Goal: Task Accomplishment & Management: Complete application form

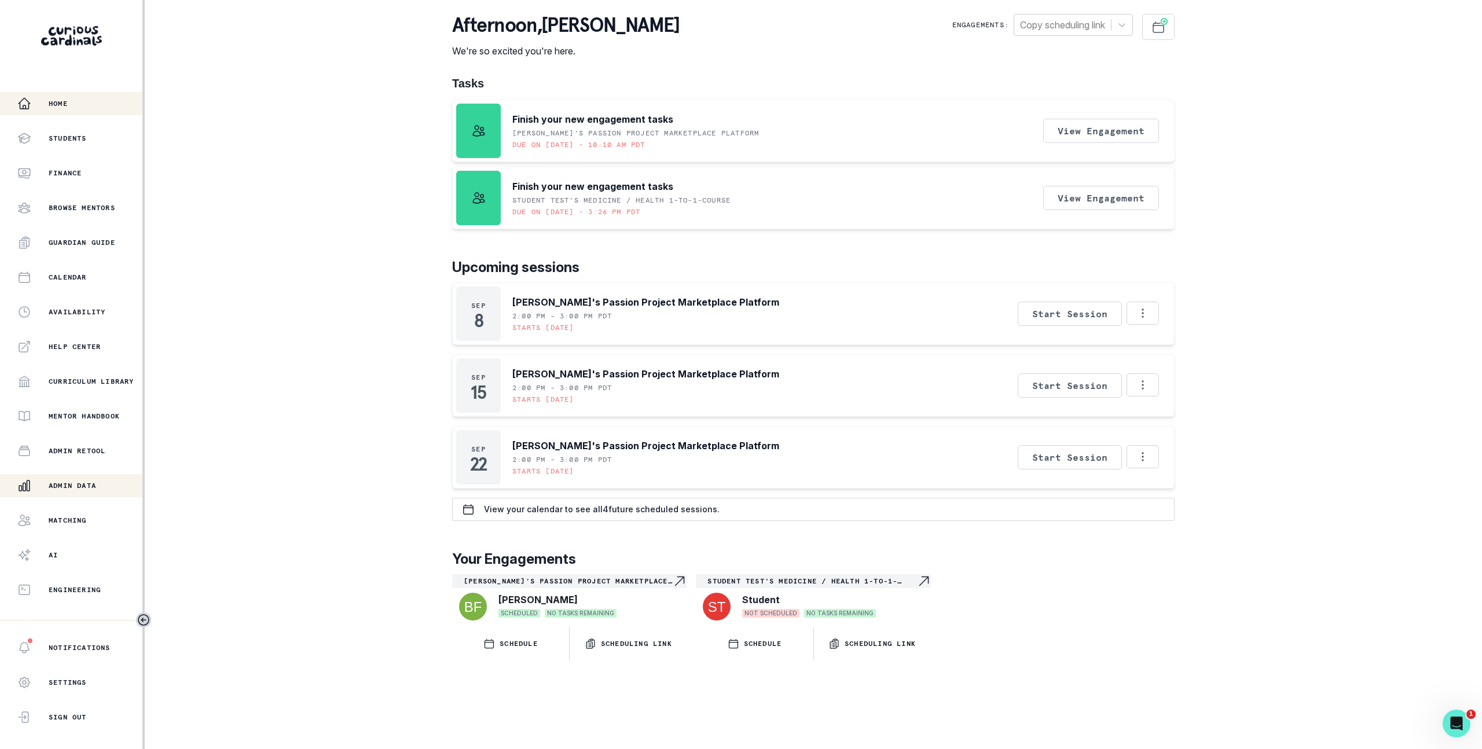
click at [74, 489] on p "Admin Data" at bounding box center [72, 485] width 47 height 9
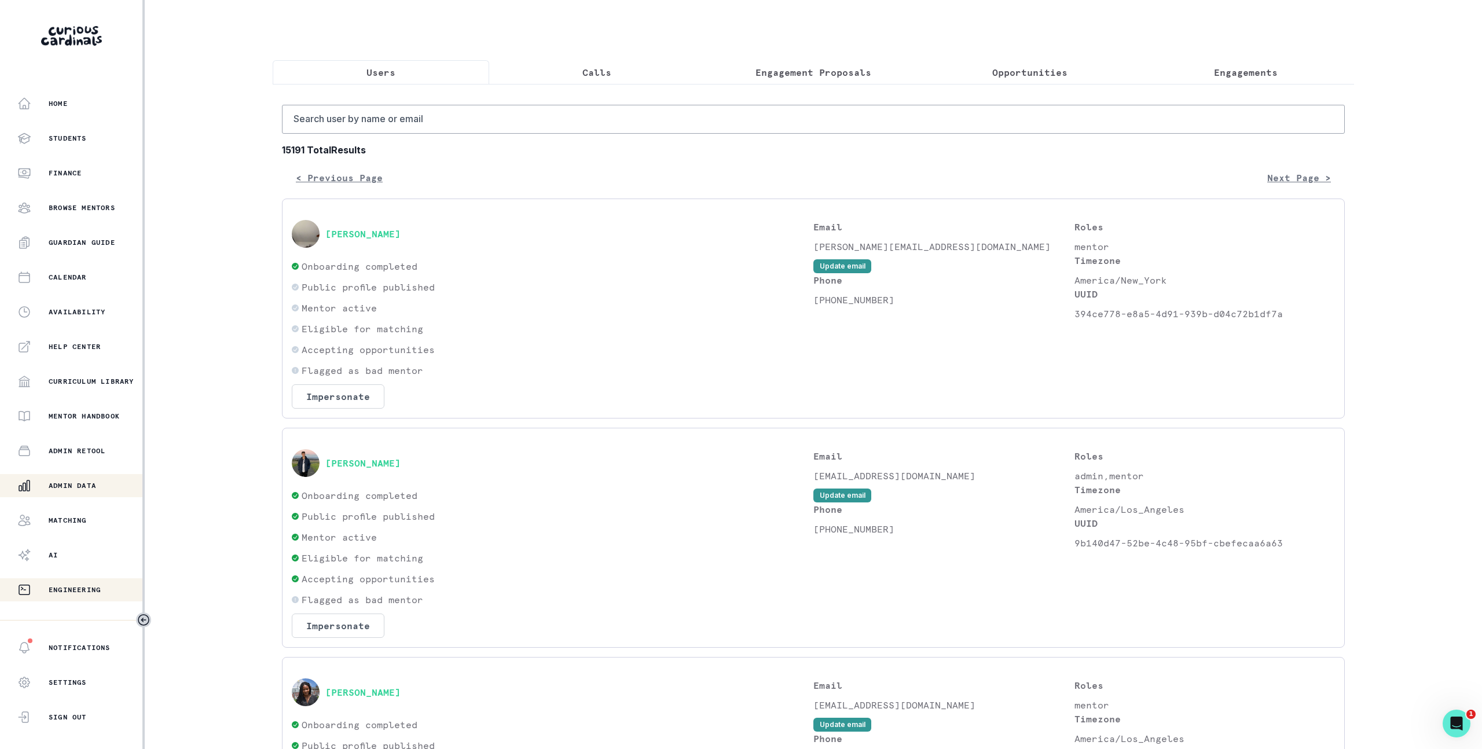
click at [64, 587] on p "Engineering" at bounding box center [75, 589] width 52 height 9
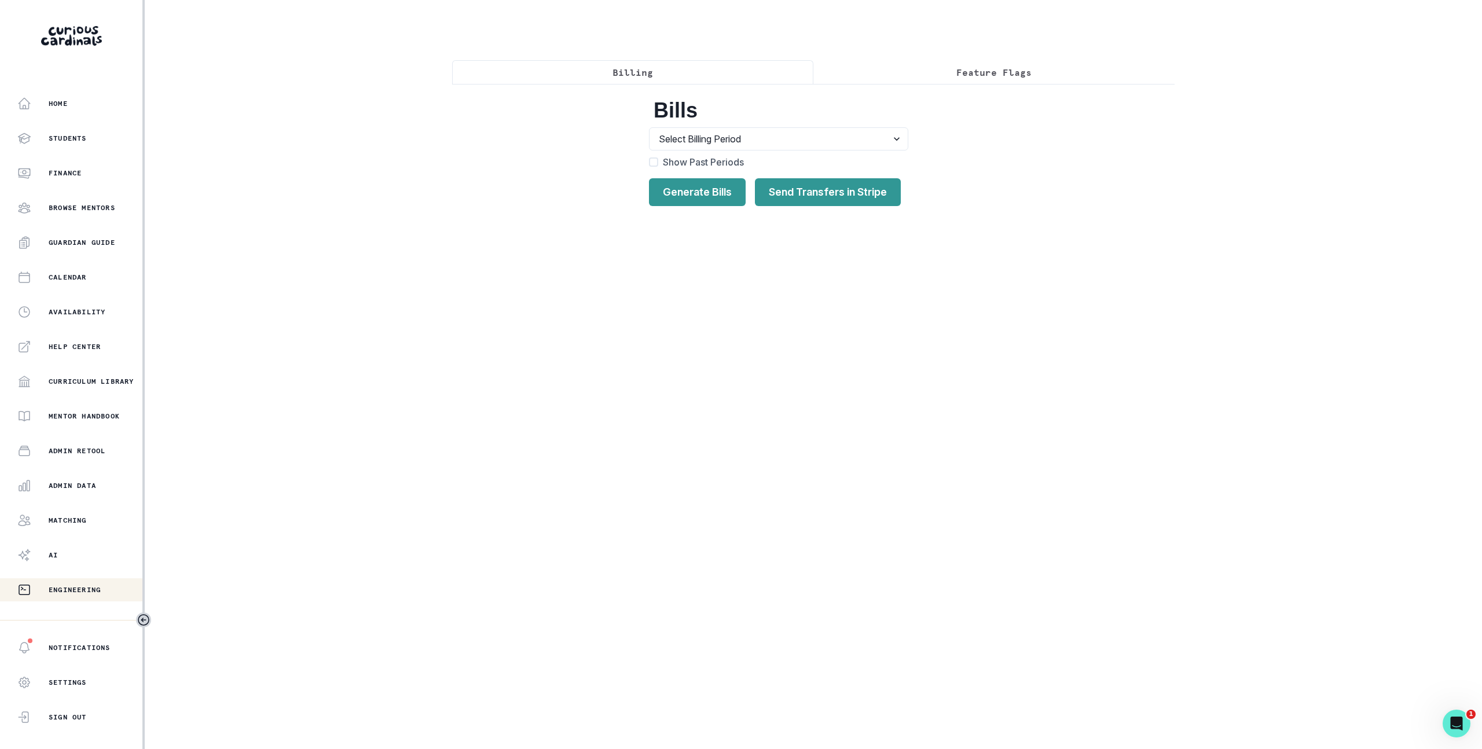
click at [976, 65] on p "Feature Flags" at bounding box center [994, 72] width 75 height 14
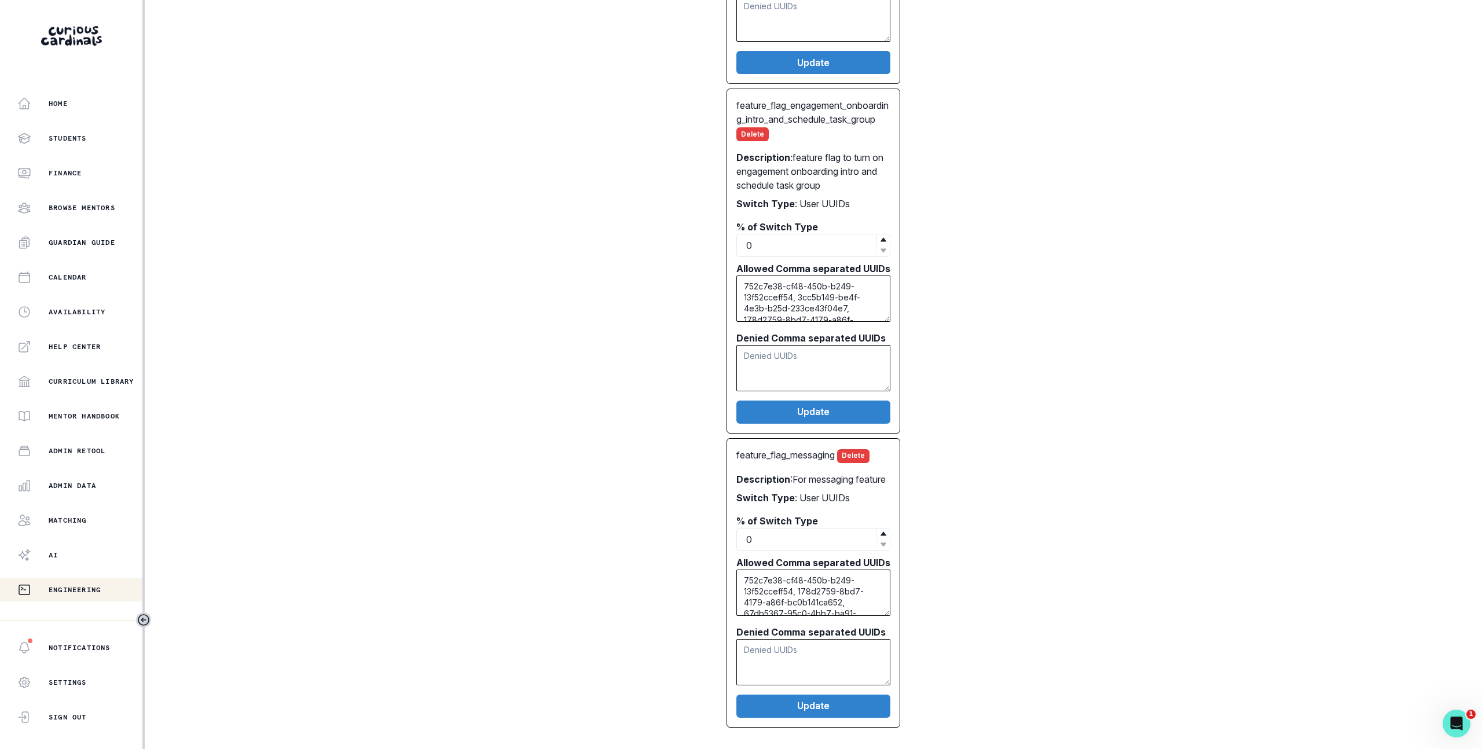
scroll to position [726, 0]
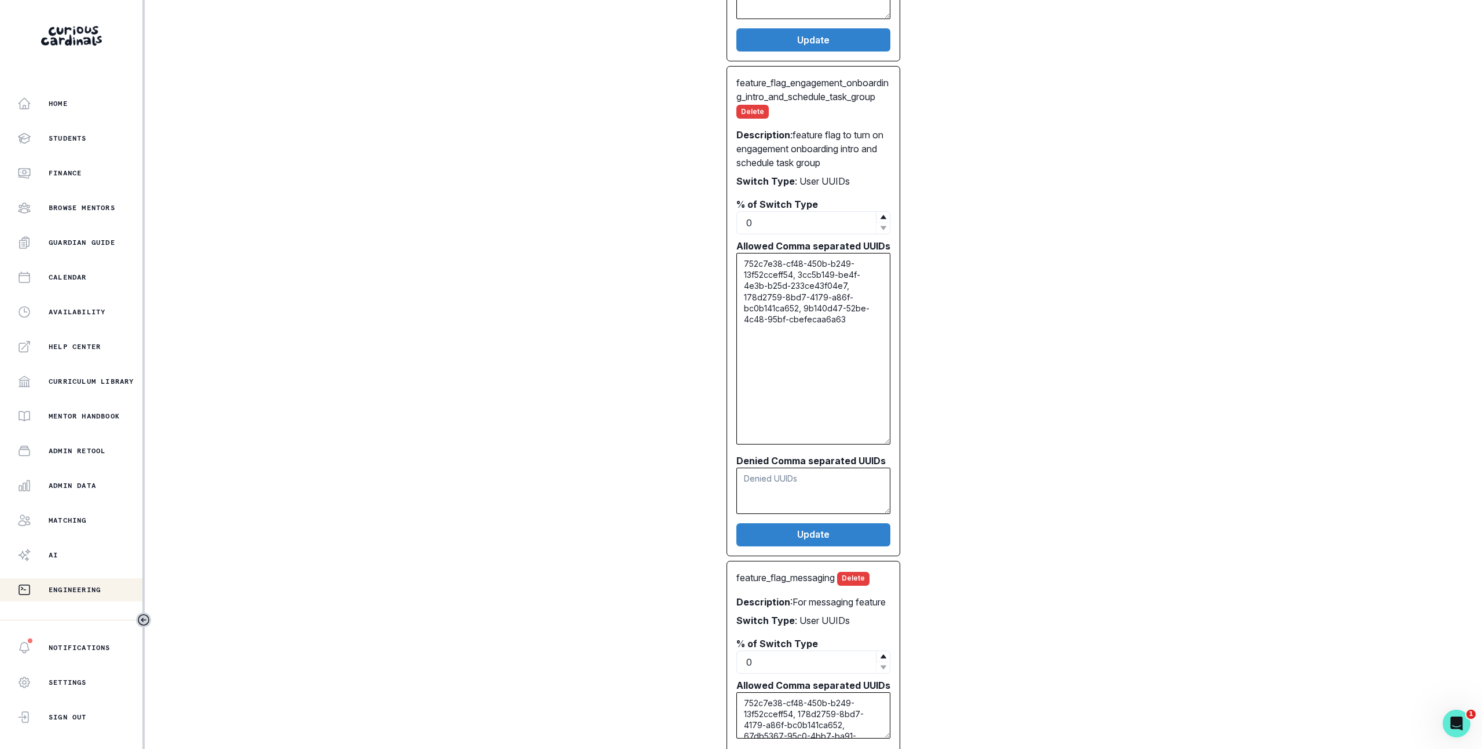
drag, startPoint x: 881, startPoint y: 302, endPoint x: 891, endPoint y: 447, distance: 145.7
click at [891, 447] on div "feature_flag_engagement_onboarding_intro_and_schedule_task_group Delete Descrip…" at bounding box center [814, 311] width 174 height 490
click at [1020, 384] on div "feature_flag_messaging_engagement Delete Description : Engagements opted into m…" at bounding box center [813, 130] width 704 height 1442
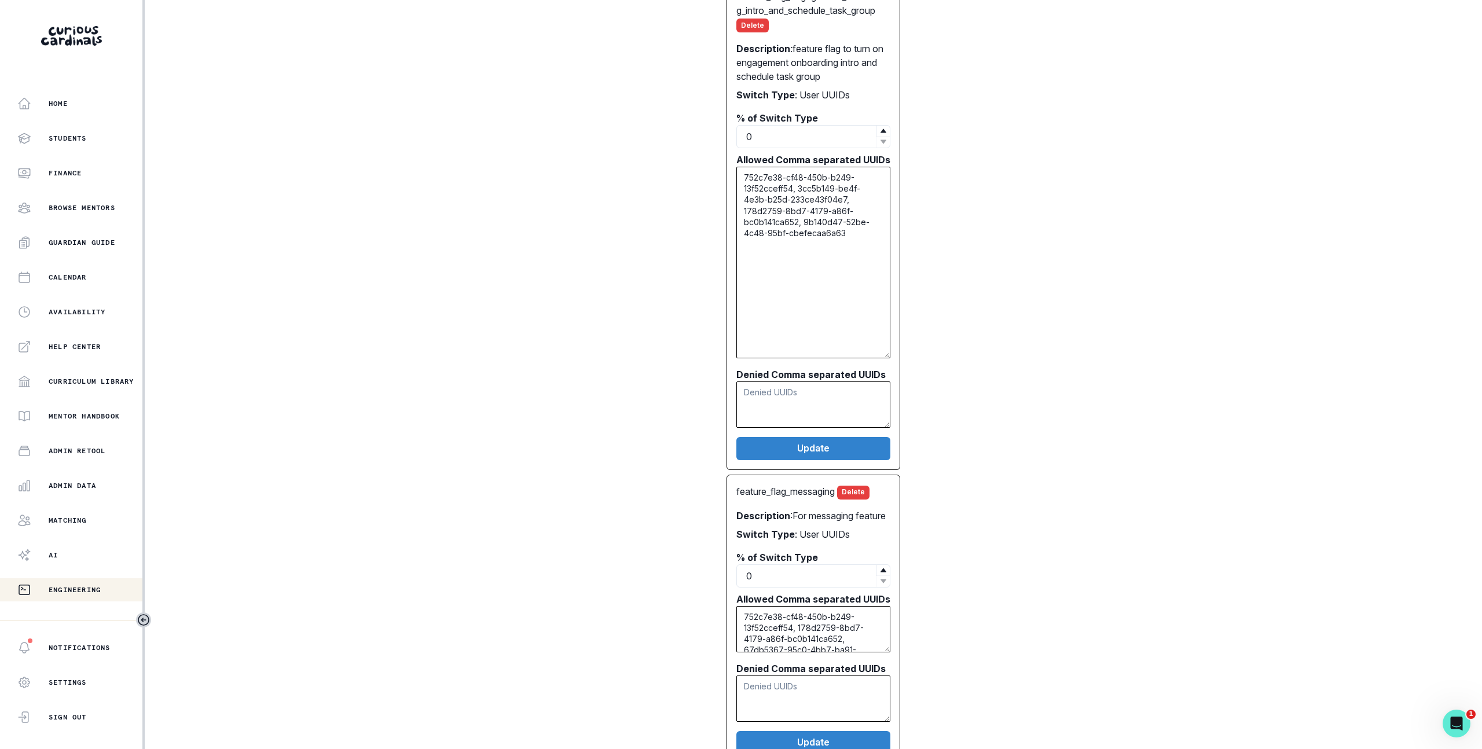
scroll to position [871, 0]
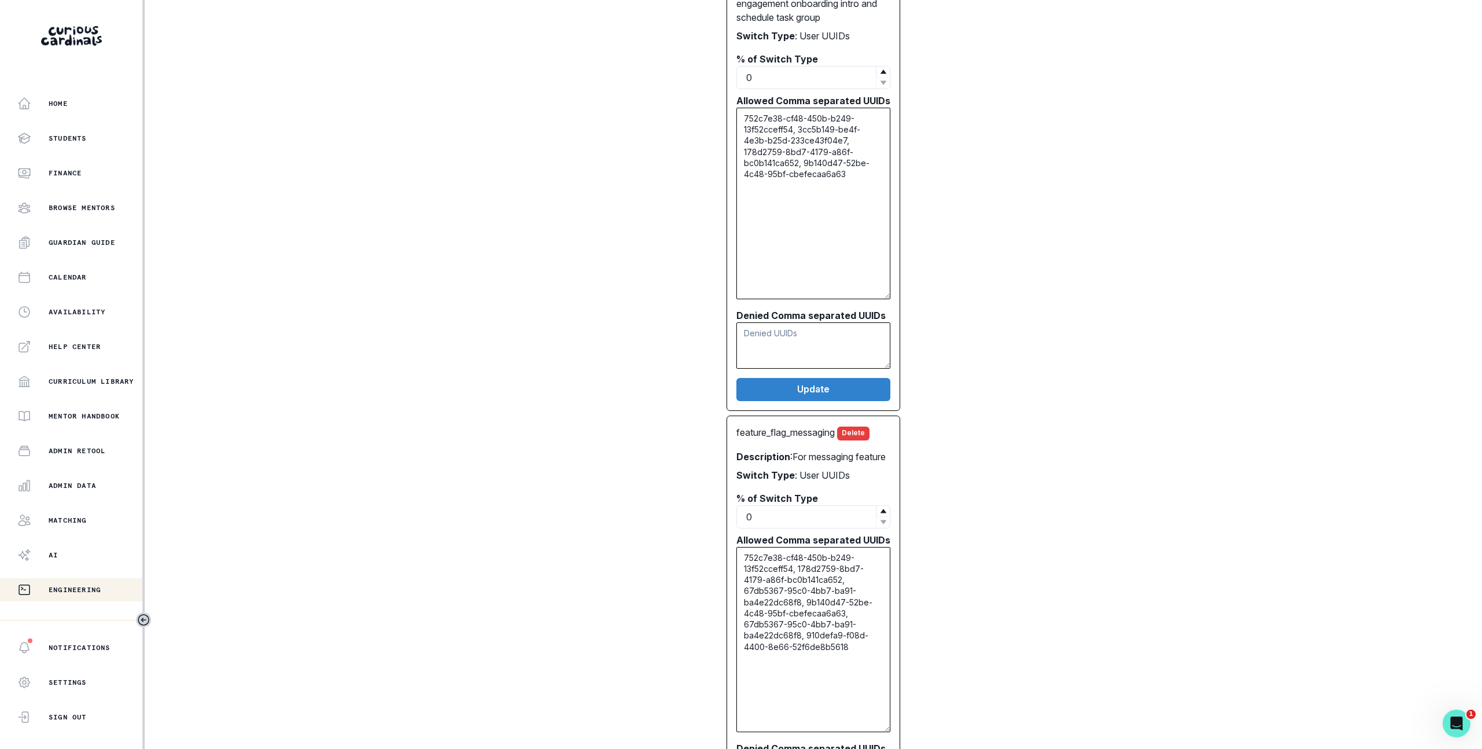
drag, startPoint x: 880, startPoint y: 621, endPoint x: 889, endPoint y: 749, distance: 127.7
click at [889, 749] on div "feature_flag_messaging Delete Description : For messaging feature Switch Type :…" at bounding box center [814, 630] width 174 height 428
click at [1002, 587] on div "feature_flag_messaging_engagement Delete Description : Engagements opted into m…" at bounding box center [813, 53] width 704 height 1581
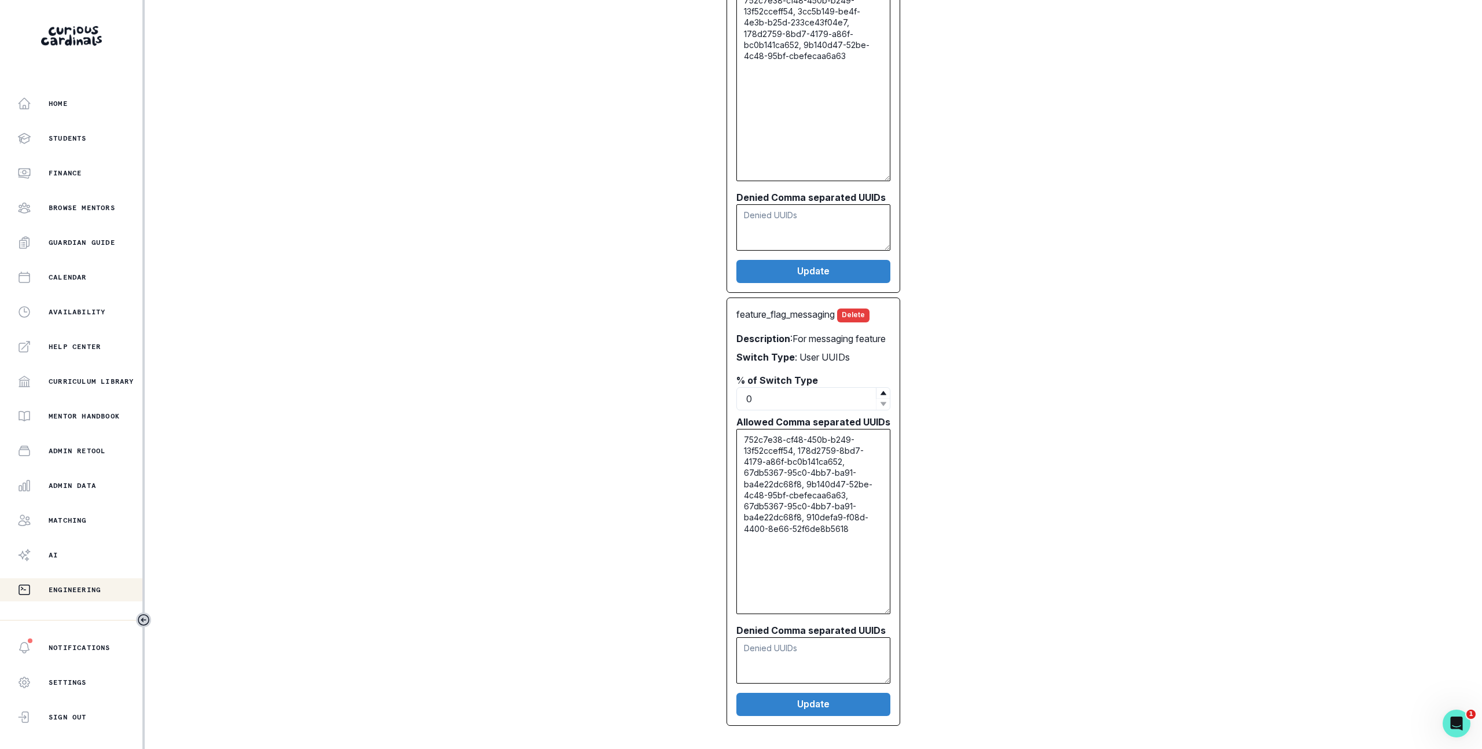
click at [49, 85] on aside "Home Students Finance Browse Mentors Guardian Guide Calendar Availability Help …" at bounding box center [72, 374] width 145 height 749
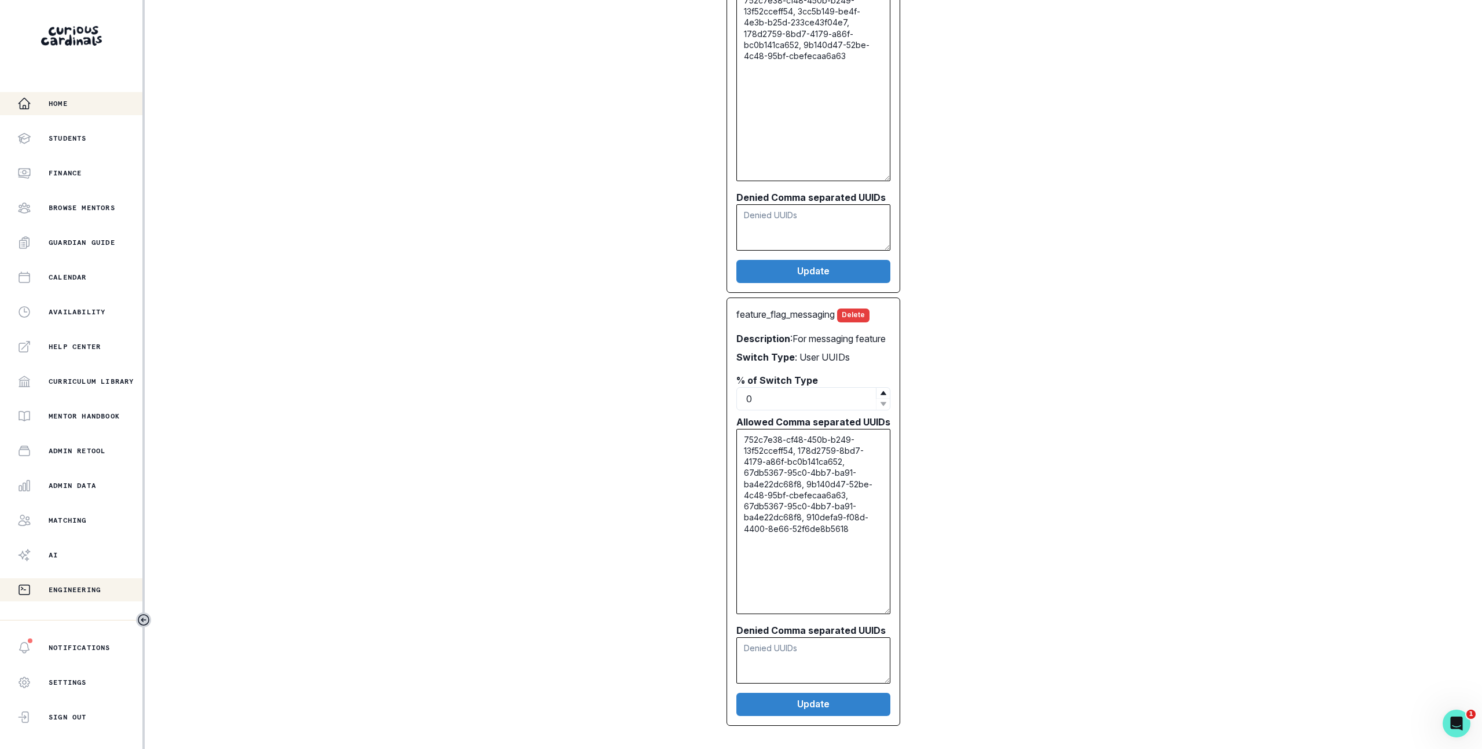
click at [57, 93] on button "Home" at bounding box center [71, 103] width 142 height 23
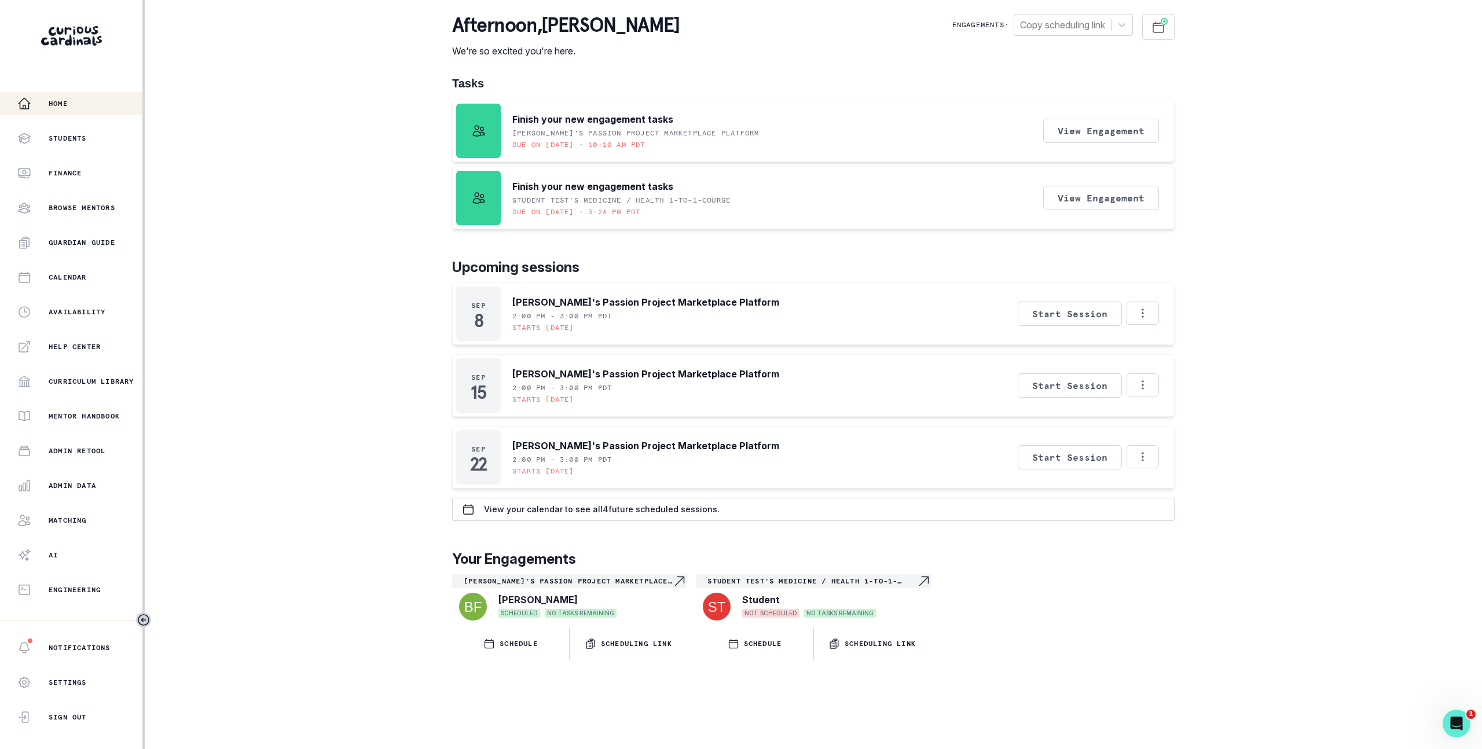
click at [276, 200] on div "Home Students Finance Browse Mentors Guardian Guide Calendar Availability Help …" at bounding box center [741, 374] width 1482 height 749
click at [90, 706] on button "Sign Out" at bounding box center [71, 717] width 142 height 23
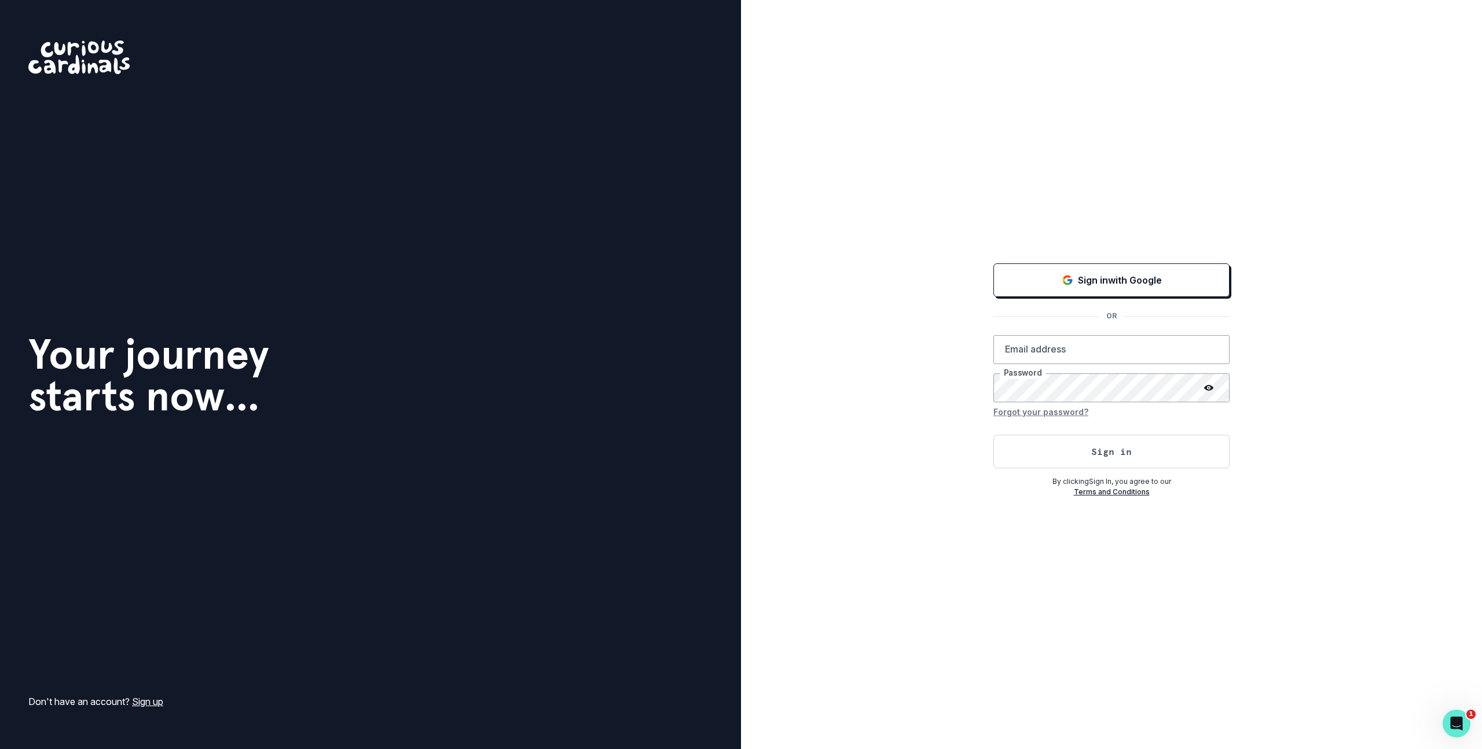
click at [910, 105] on div "Sign in with Google OR Email address Password Forgot your password? Sign in By …" at bounding box center [1111, 374] width 741 height 749
type input "[PERSON_NAME][EMAIL_ADDRESS][DOMAIN_NAME]"
click at [161, 703] on link "Sign up" at bounding box center [147, 702] width 31 height 12
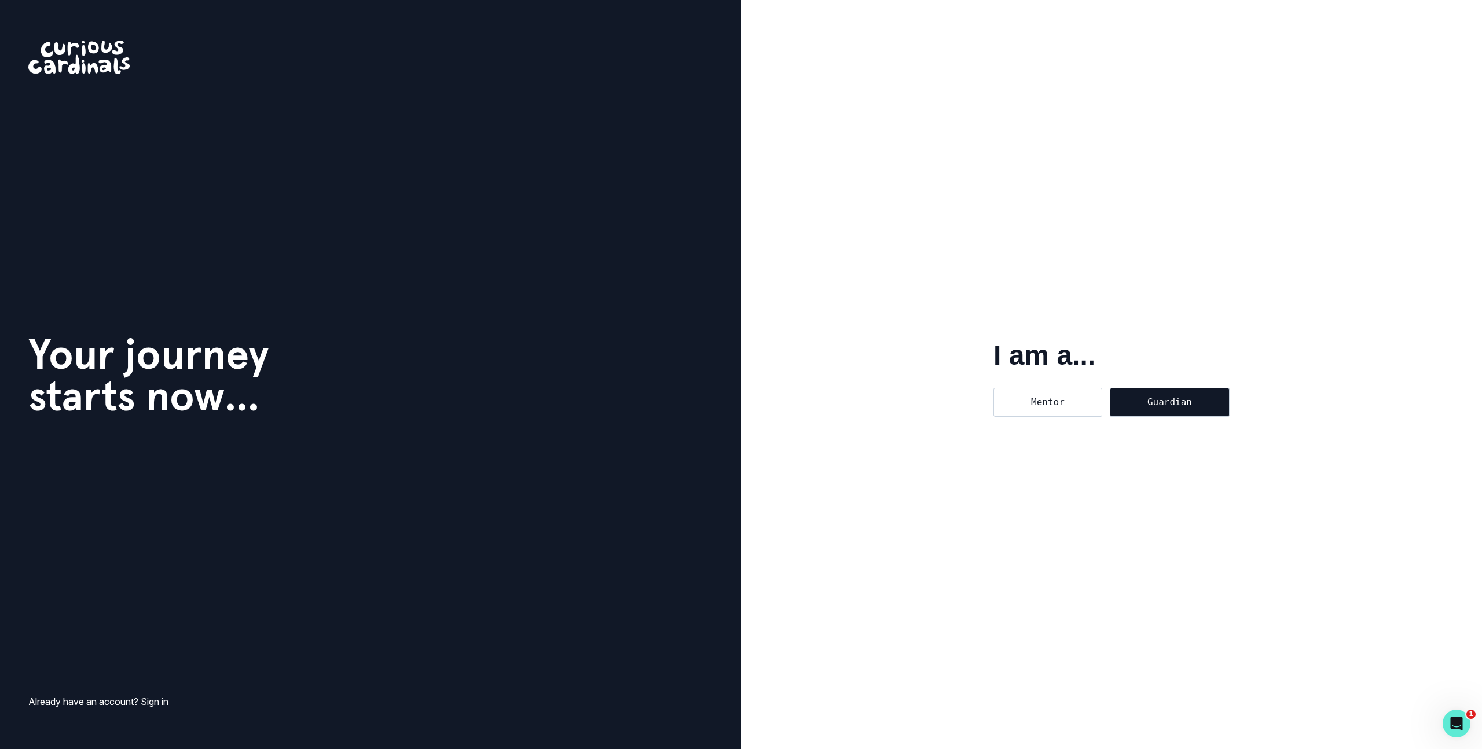
click at [1162, 402] on div "Guardian" at bounding box center [1170, 402] width 120 height 29
click at [1110, 388] on input "Guardian" at bounding box center [1109, 387] width 1 height 1
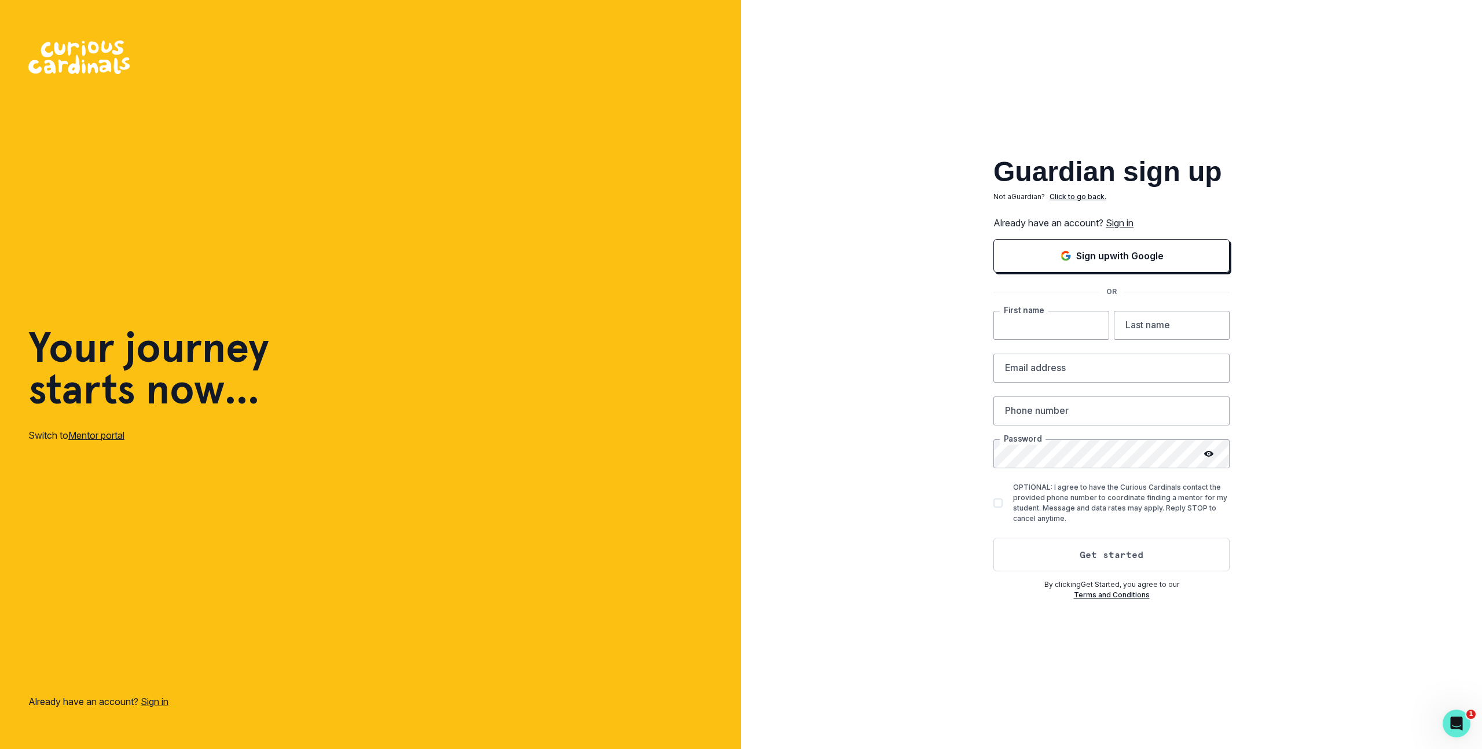
click at [1030, 326] on input "text" at bounding box center [1052, 325] width 116 height 29
type input "[PERSON_NAME]"
type input "Guardian"
type input "[PERSON_NAME]"
click at [467, 671] on div "Your journey starts now... Switch to Mentor portal Already have an account? Sig…" at bounding box center [370, 374] width 741 height 749
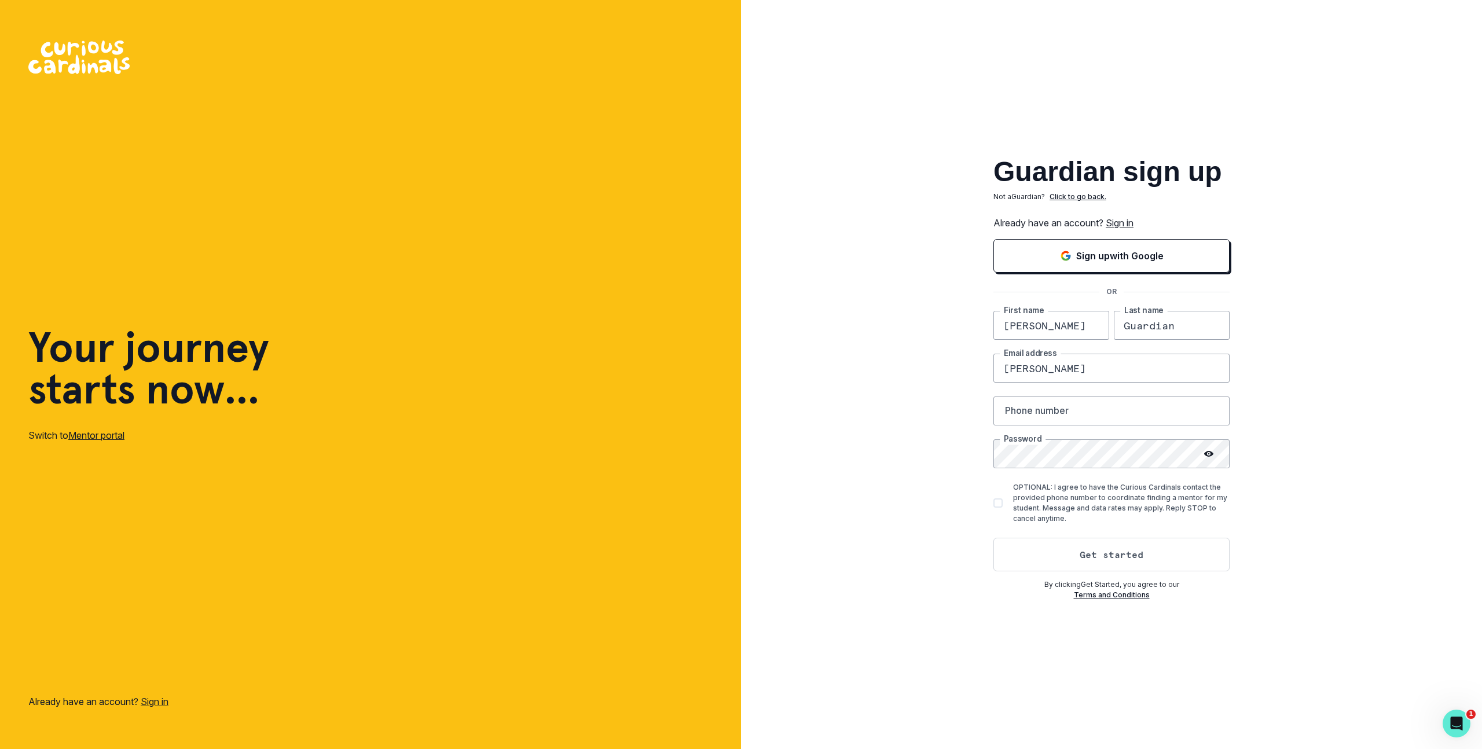
click at [920, 89] on div "Guardian sign up Not a Guardian ? Click to go back. Already have an account? Si…" at bounding box center [1111, 374] width 741 height 749
